Goal: Information Seeking & Learning: Learn about a topic

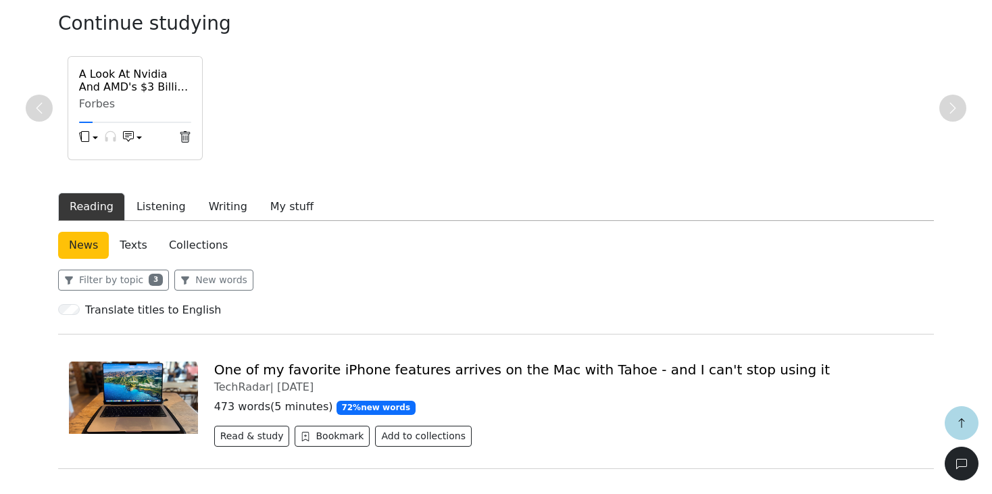
scroll to position [207, 0]
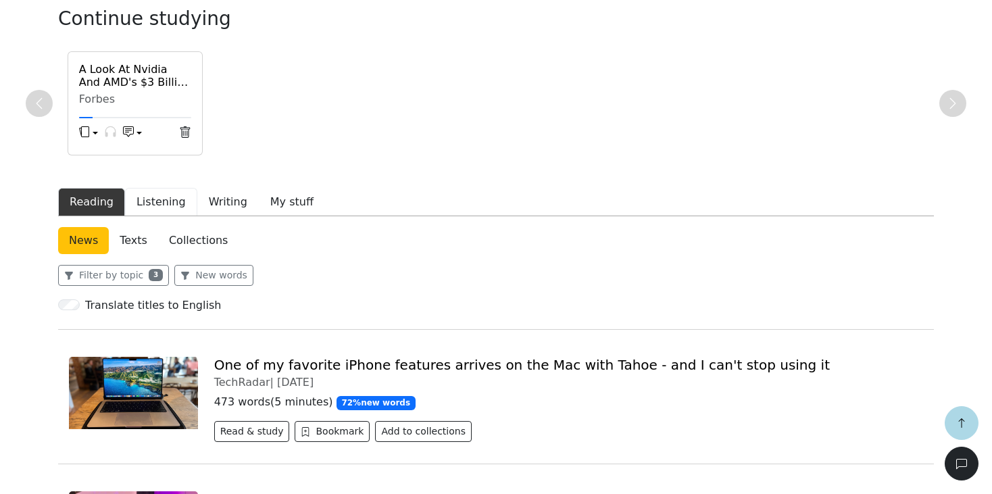
click at [167, 192] on button "Listening" at bounding box center [161, 202] width 72 height 28
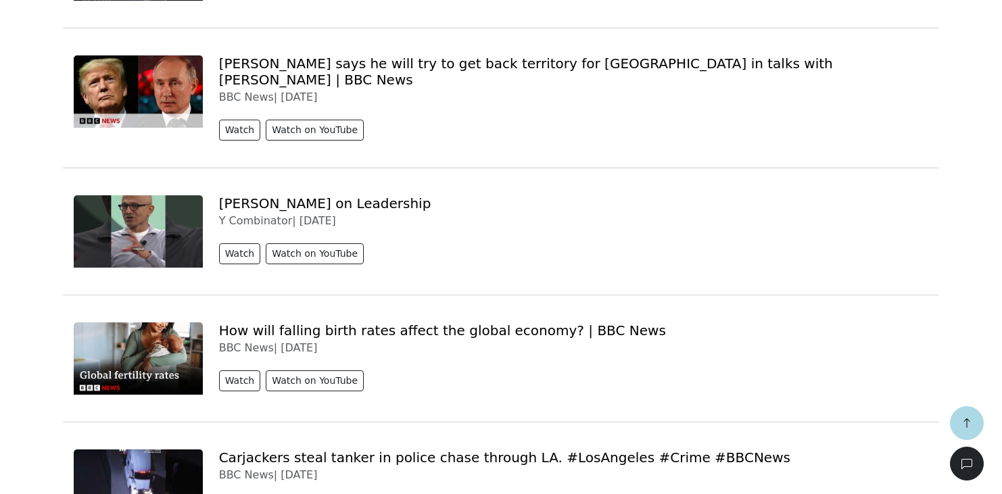
scroll to position [1836, 0]
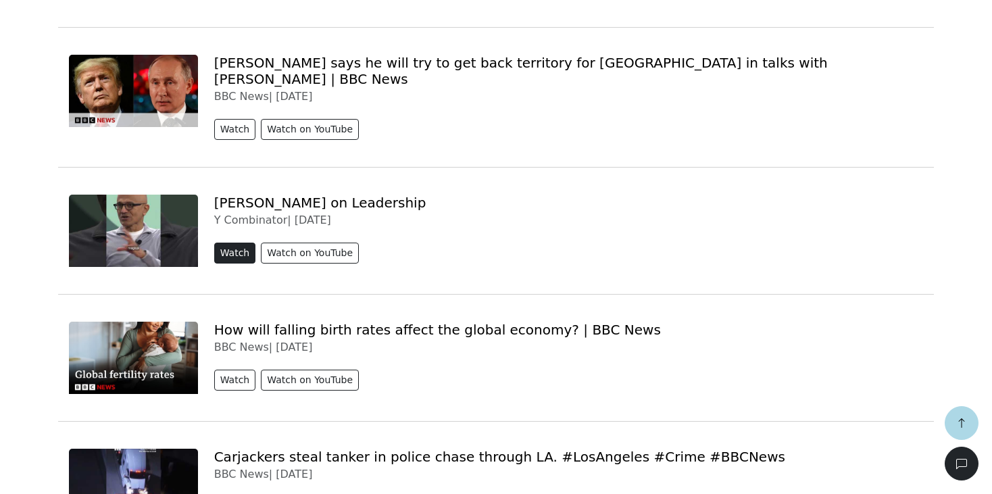
click at [240, 243] on button "Watch" at bounding box center [235, 253] width 42 height 21
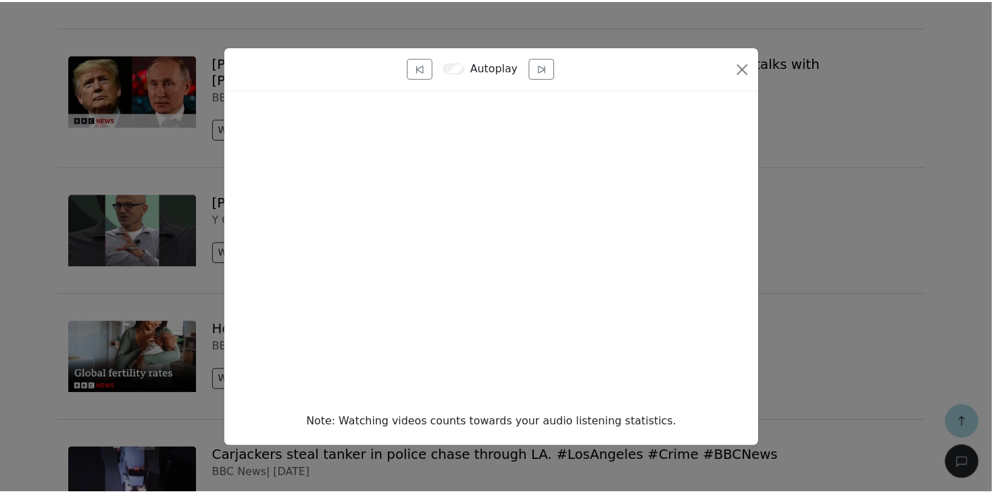
scroll to position [0, 0]
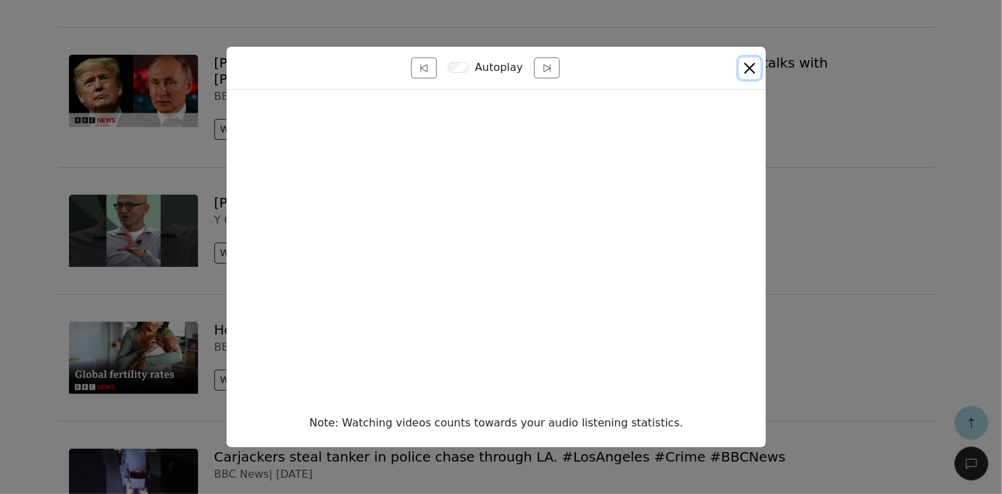
click at [747, 62] on button "Close" at bounding box center [750, 68] width 22 height 22
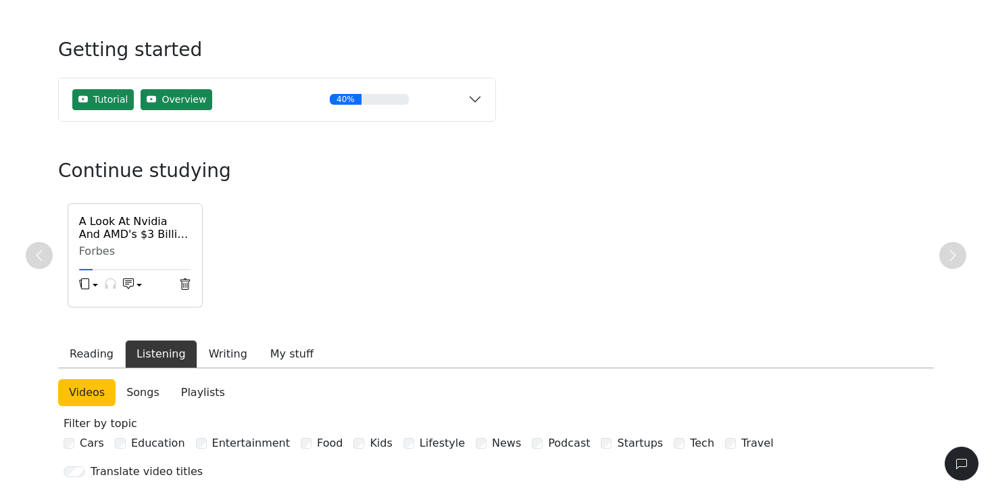
scroll to position [85, 0]
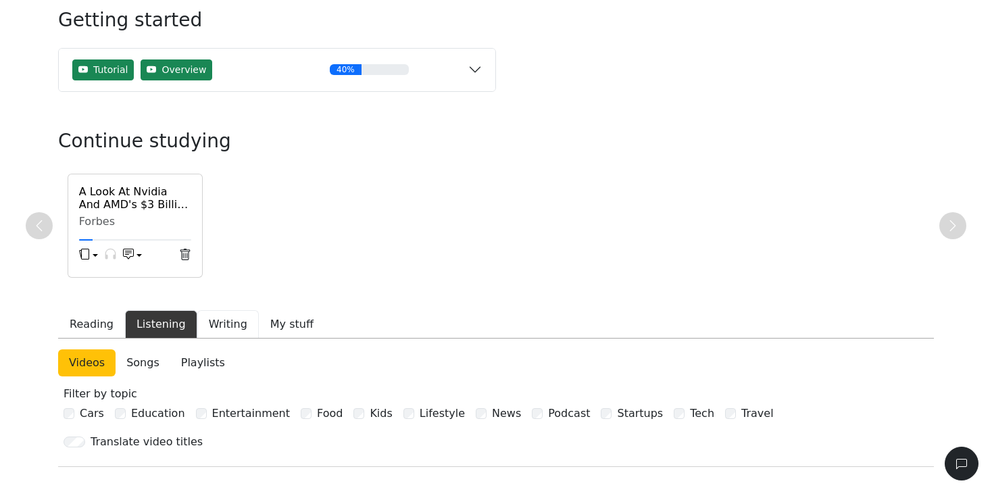
click at [202, 320] on button "Writing" at bounding box center [228, 324] width 62 height 28
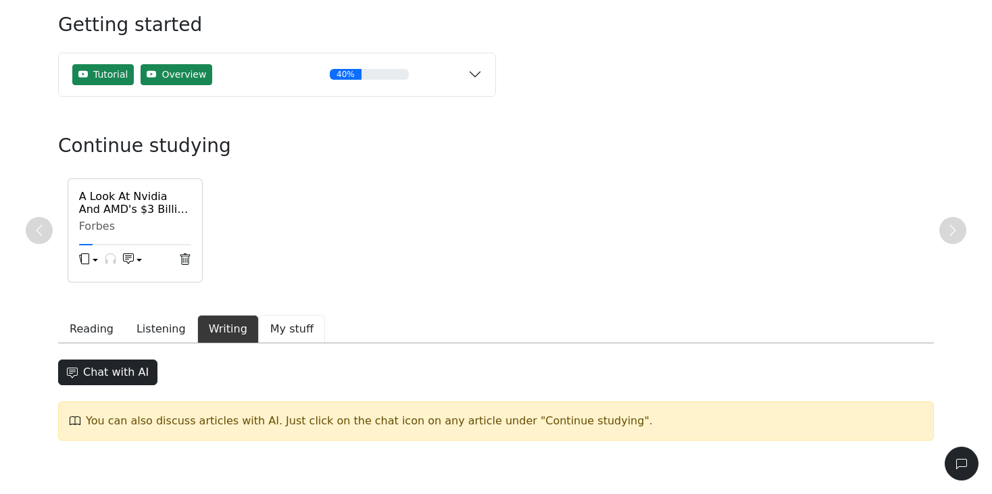
click at [283, 324] on button "My stuff" at bounding box center [292, 329] width 66 height 28
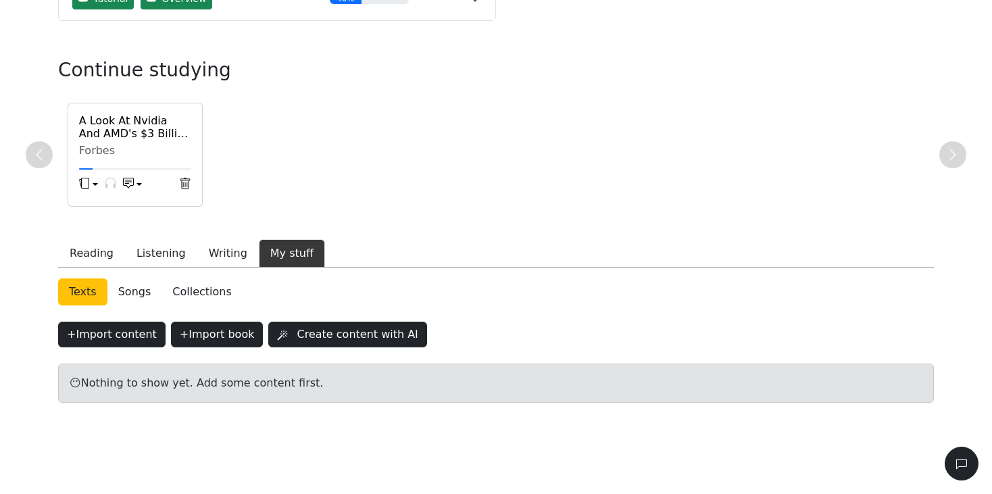
scroll to position [155, 0]
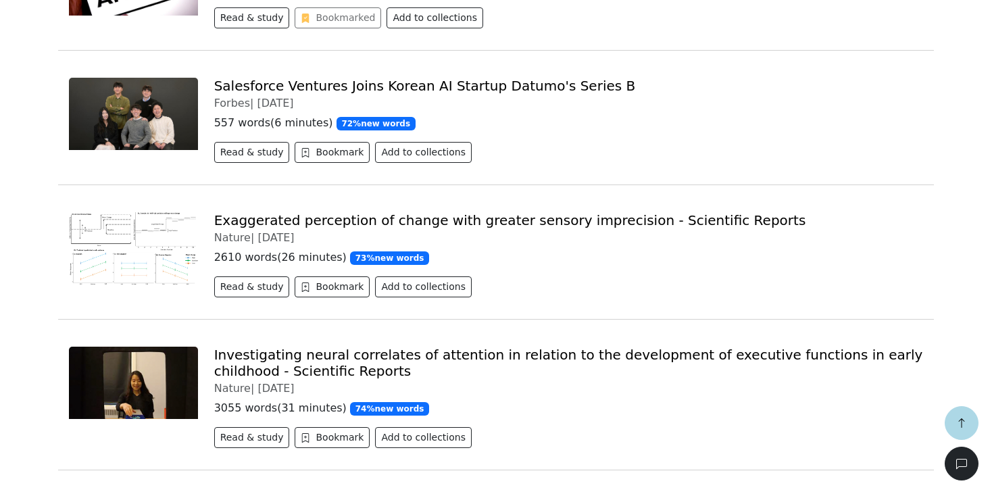
scroll to position [1490, 0]
